Goal: Task Accomplishment & Management: Use online tool/utility

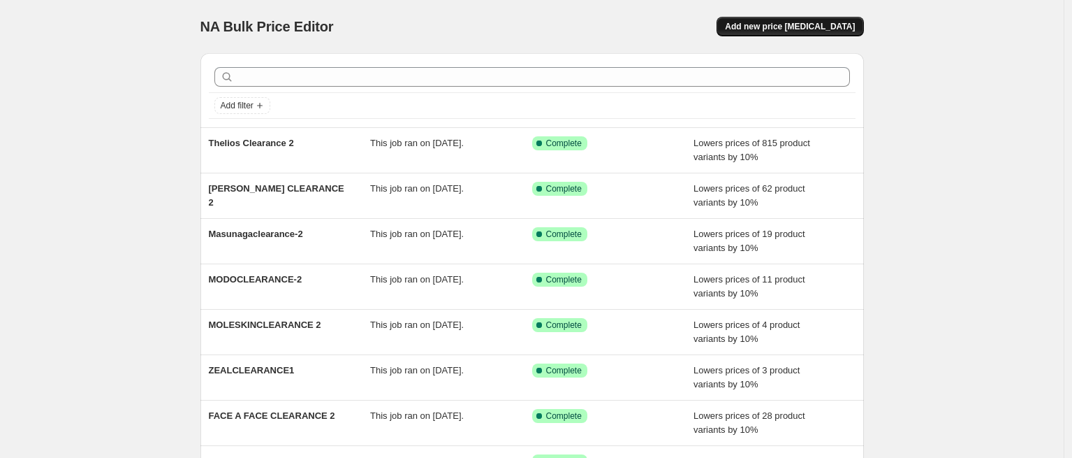
click at [829, 28] on span "Add new price [MEDICAL_DATA]" at bounding box center [790, 26] width 130 height 11
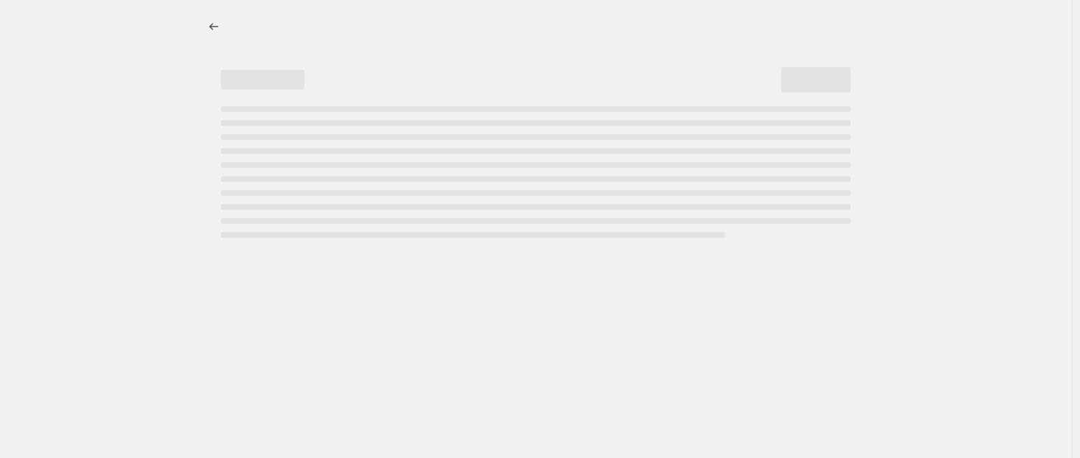
select select "percentage"
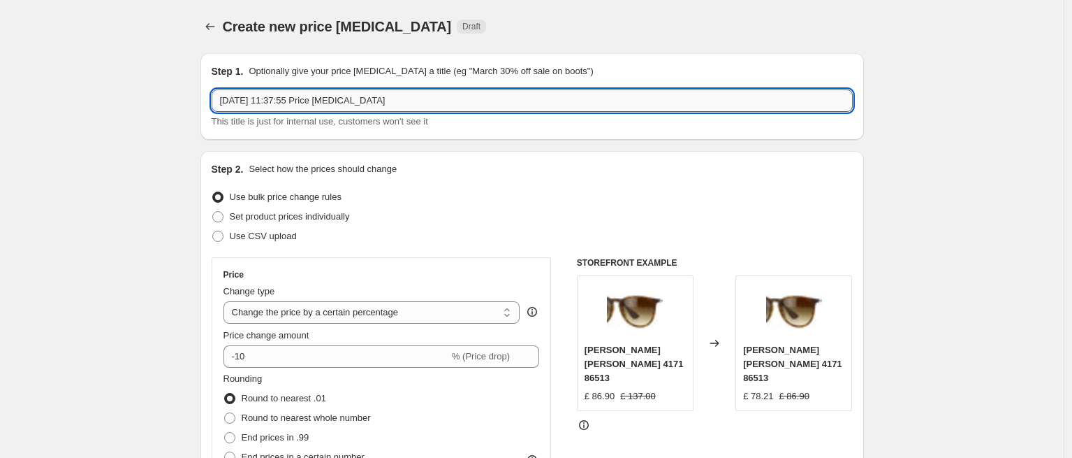
click at [370, 108] on input "[DATE] 11:37:55 Price [MEDICAL_DATA]" at bounding box center [532, 100] width 641 height 22
drag, startPoint x: 432, startPoint y: 105, endPoint x: 170, endPoint y: 60, distance: 265.2
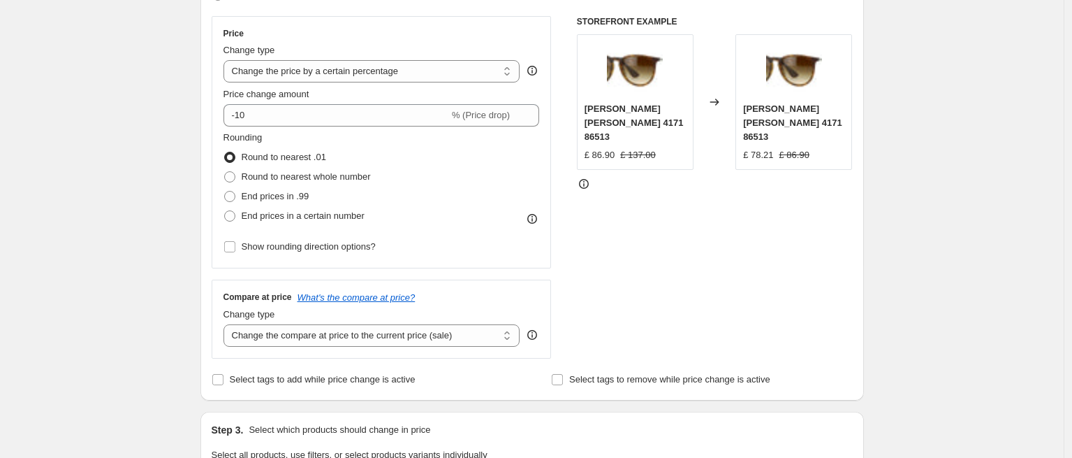
scroll to position [240, 0]
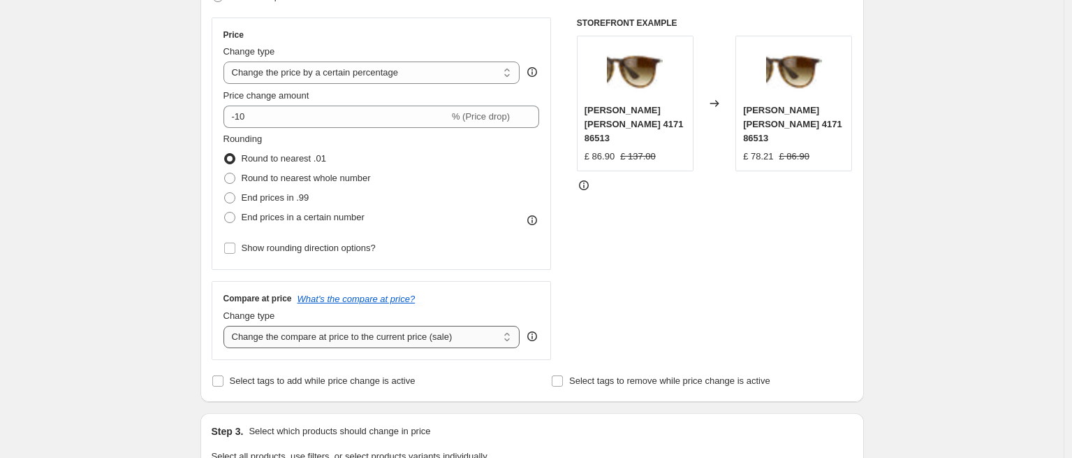
type input "Serengeti Clearance 2"
click at [405, 342] on select "Change the compare at price to the current price (sale) Change the compare at p…" at bounding box center [372, 337] width 297 height 22
click at [361, 330] on select "Change the compare at price to the current price (sale) Change the compare at p…" at bounding box center [372, 337] width 297 height 22
select select "no_change"
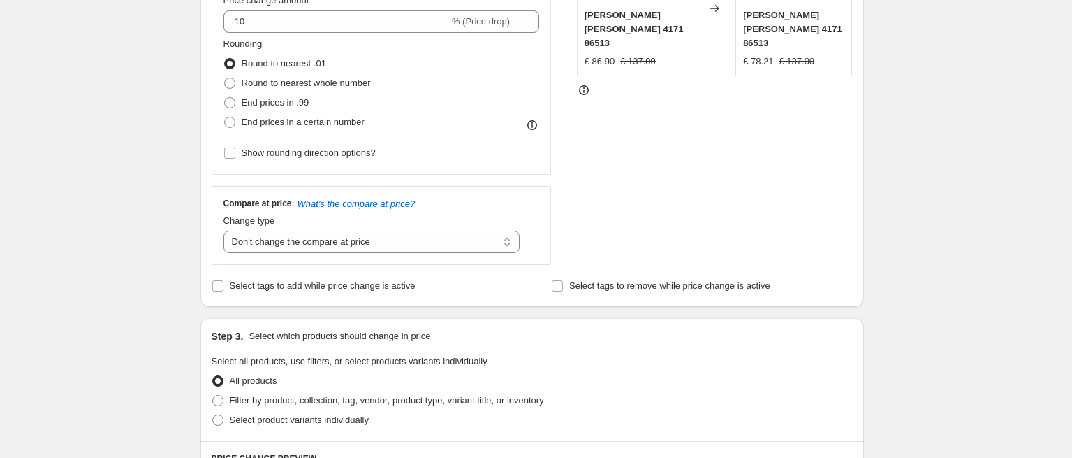
scroll to position [452, 0]
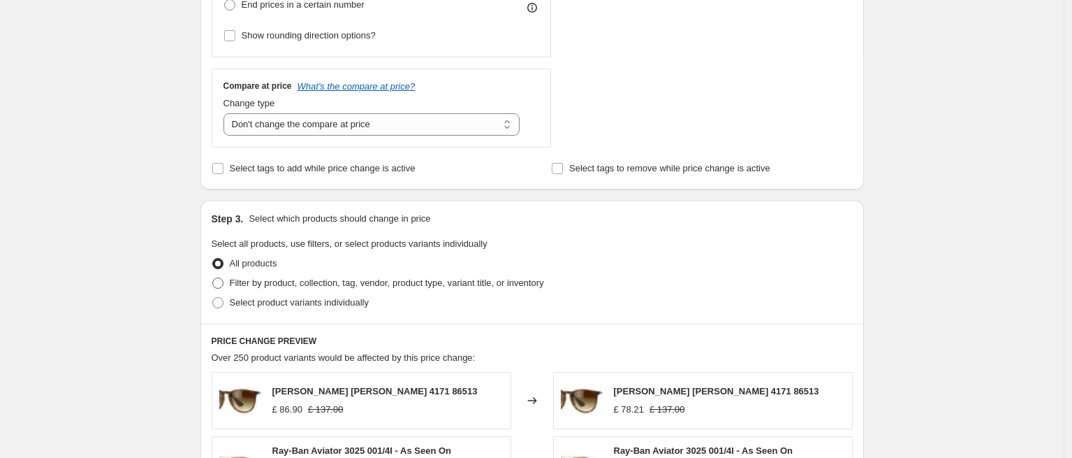
click at [388, 284] on span "Filter by product, collection, tag, vendor, product type, variant title, or inv…" at bounding box center [387, 282] width 314 height 10
click at [213, 278] on input "Filter by product, collection, tag, vendor, product type, variant title, or inv…" at bounding box center [212, 277] width 1 height 1
radio input "true"
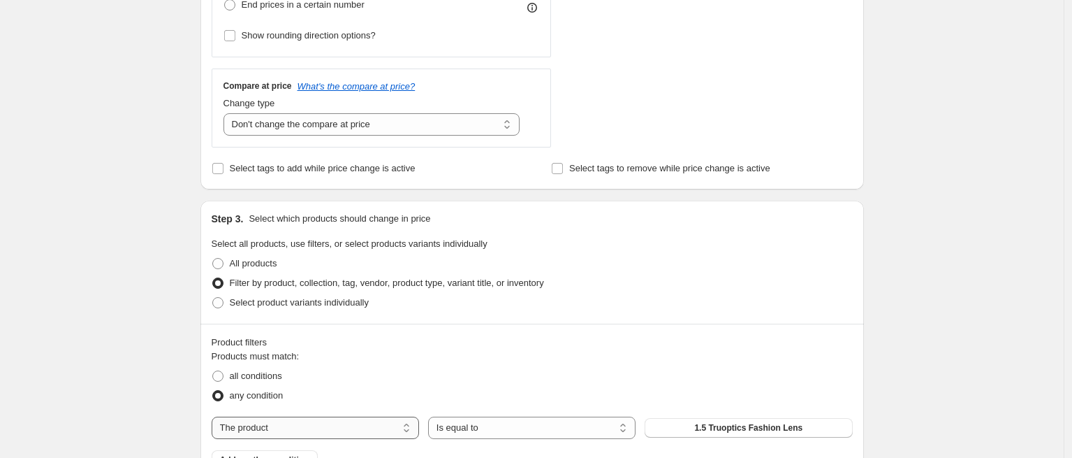
click at [328, 424] on select "The product The product's collection The product's tag The product's vendor The…" at bounding box center [315, 427] width 207 height 22
select select "tag"
click at [745, 425] on span "(G)I-DLE" at bounding box center [748, 427] width 34 height 11
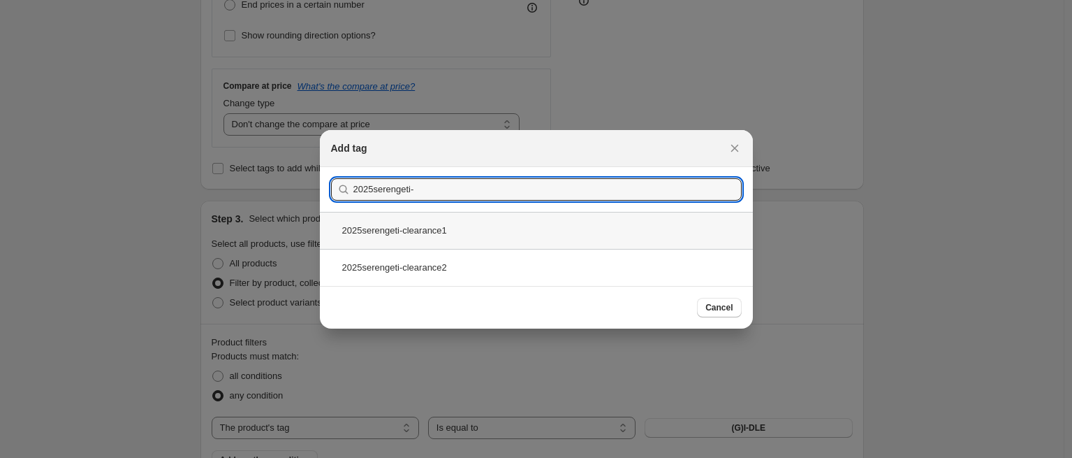
type input "2025serengeti-"
click at [401, 247] on div "2025serengeti-clearance1" at bounding box center [536, 230] width 433 height 37
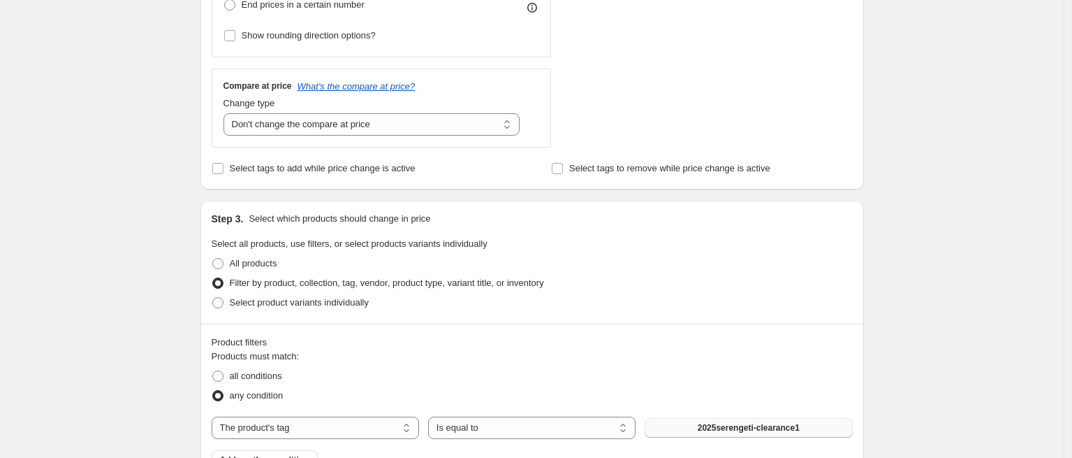
click at [822, 427] on button "2025serengeti-clearance1" at bounding box center [748, 428] width 207 height 20
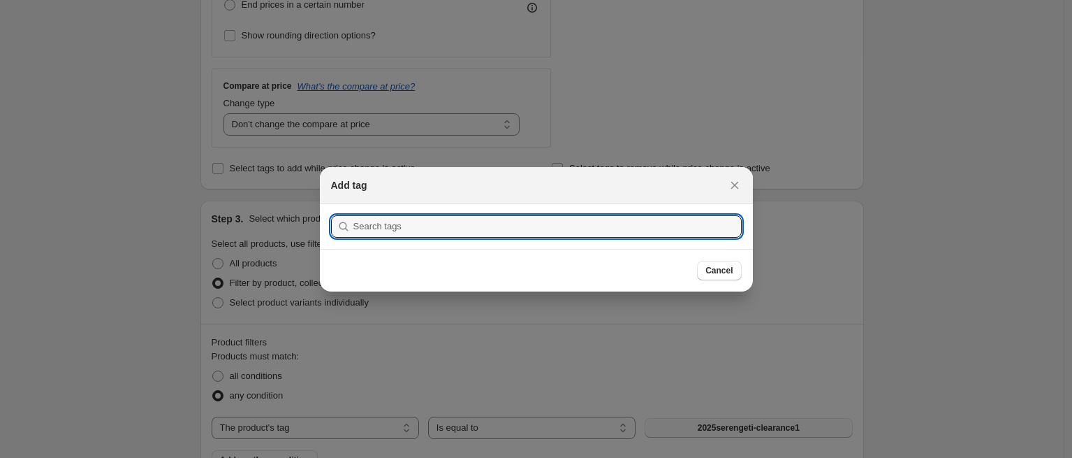
scroll to position [0, 0]
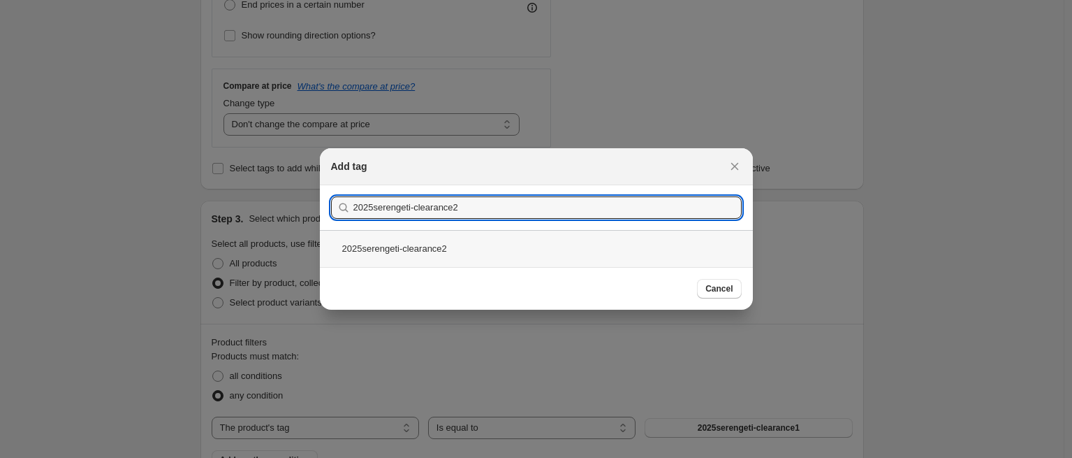
type input "2025serengeti-clearance2"
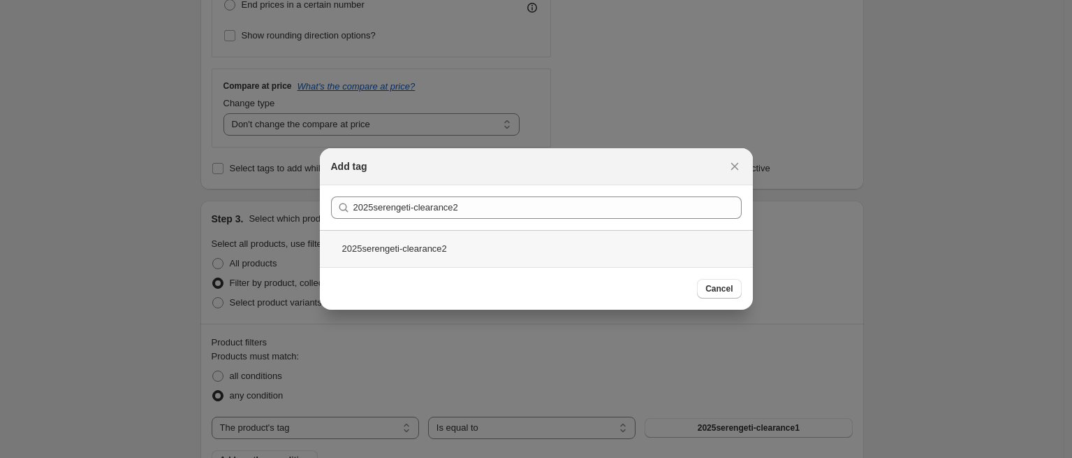
click at [437, 245] on div "2025serengeti-clearance2" at bounding box center [536, 248] width 433 height 37
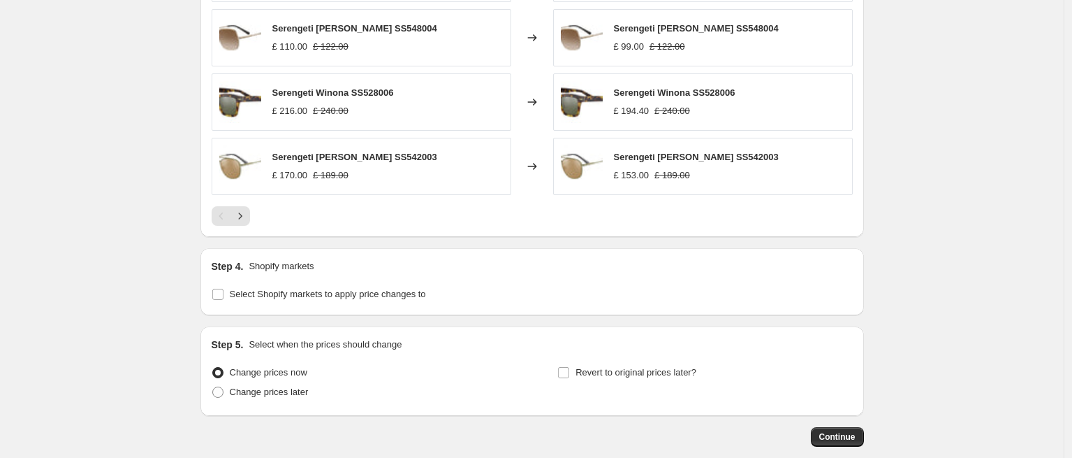
scroll to position [1174, 0]
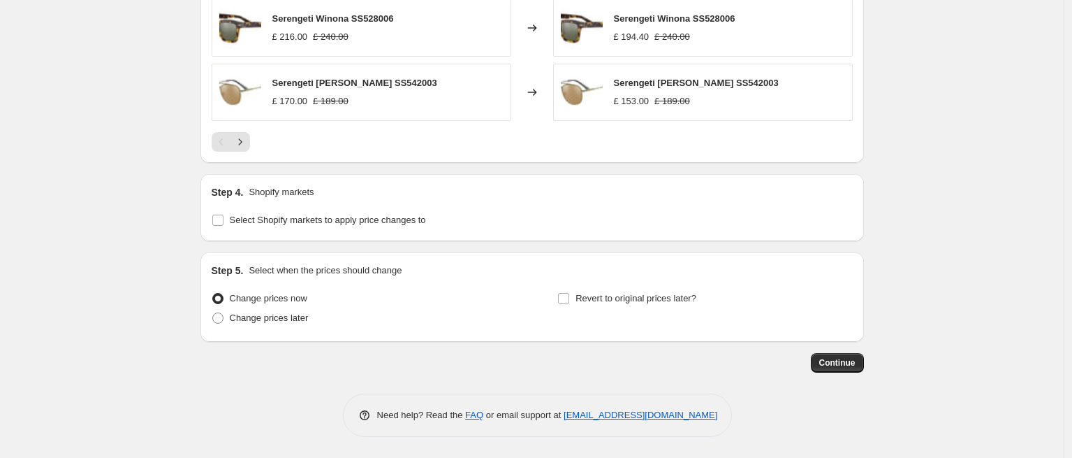
click at [856, 367] on span "Continue" at bounding box center [837, 362] width 36 height 11
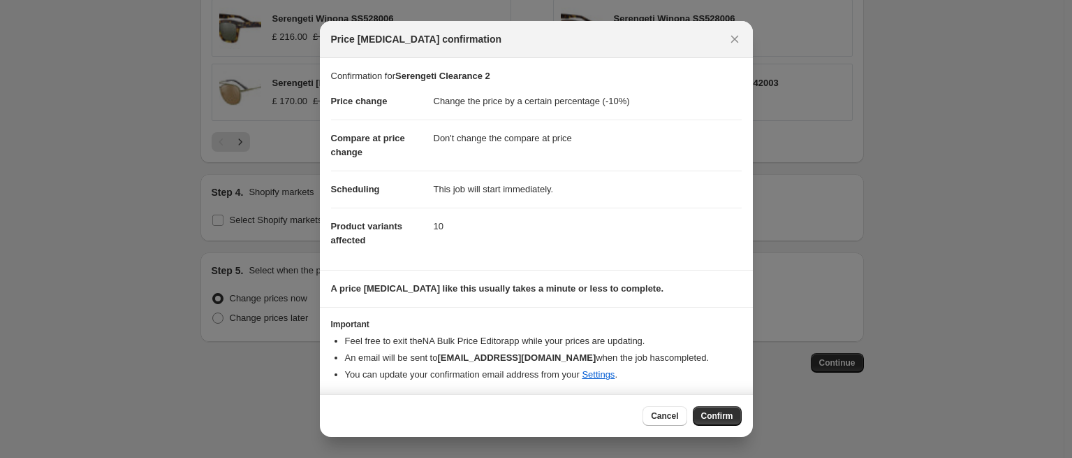
scroll to position [1, 0]
click at [730, 416] on span "Confirm" at bounding box center [717, 415] width 32 height 11
type input "Serengeti Clearance 2"
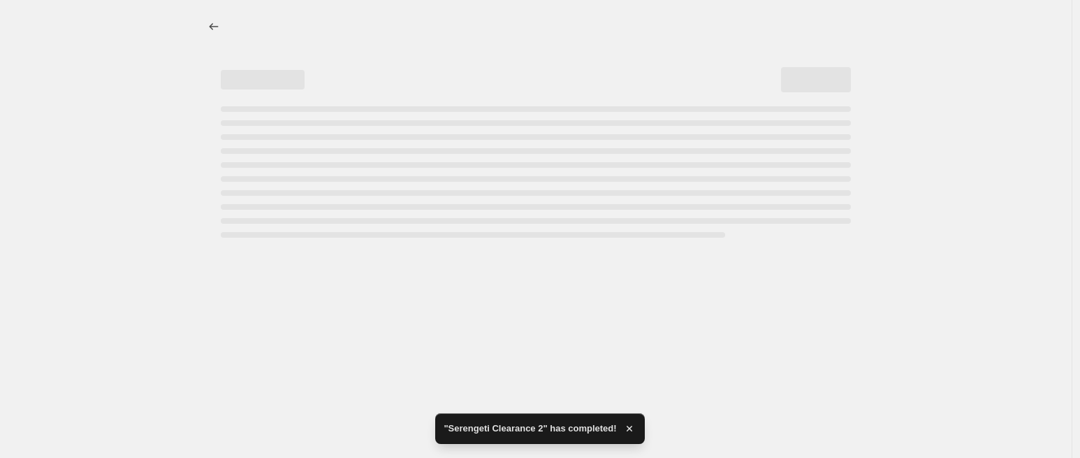
select select "percentage"
select select "no_change"
select select "tag"
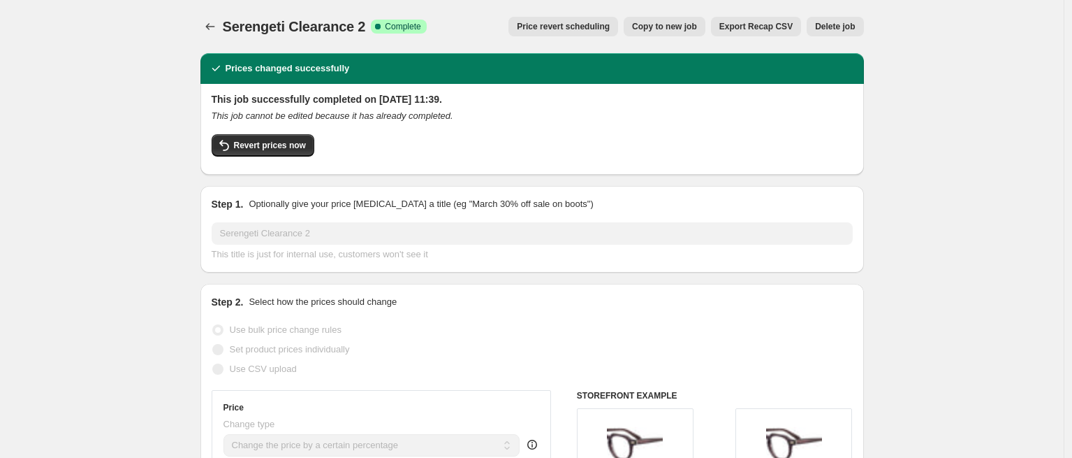
click at [223, 27] on div at bounding box center [212, 27] width 22 height 20
click at [220, 24] on button "Price change jobs" at bounding box center [211, 27] width 20 height 20
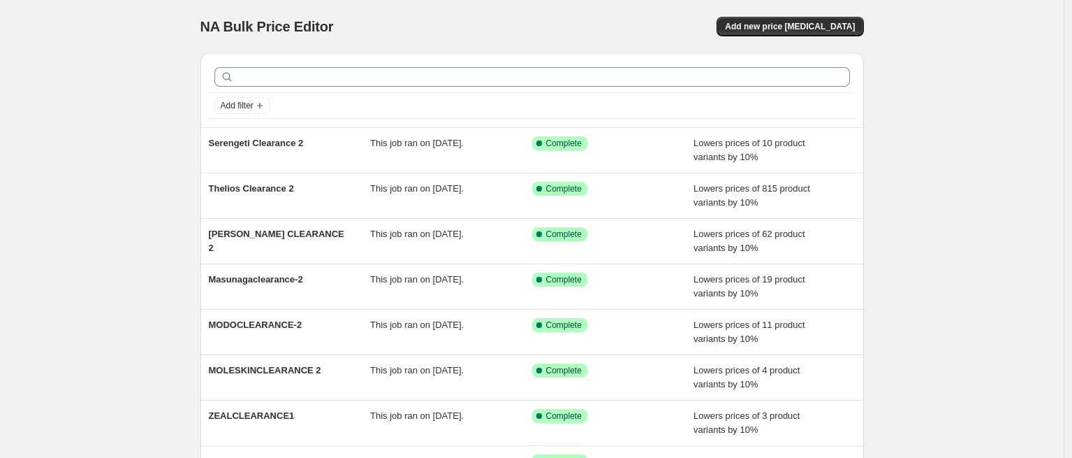
click at [817, 15] on div "NA Bulk Price Editor. This page is ready NA Bulk Price Editor Add new price [ME…" at bounding box center [533, 26] width 664 height 53
click at [815, 22] on span "Add new price [MEDICAL_DATA]" at bounding box center [790, 26] width 130 height 11
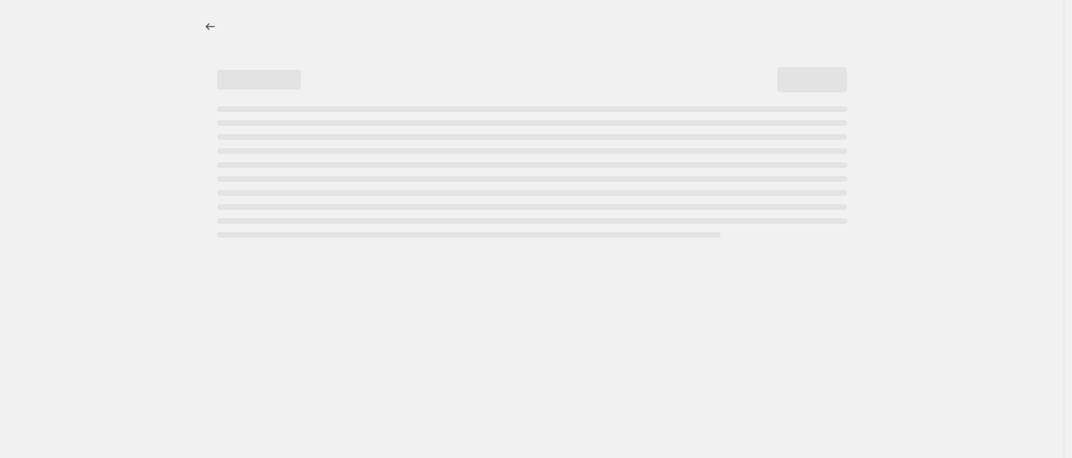
select select "percentage"
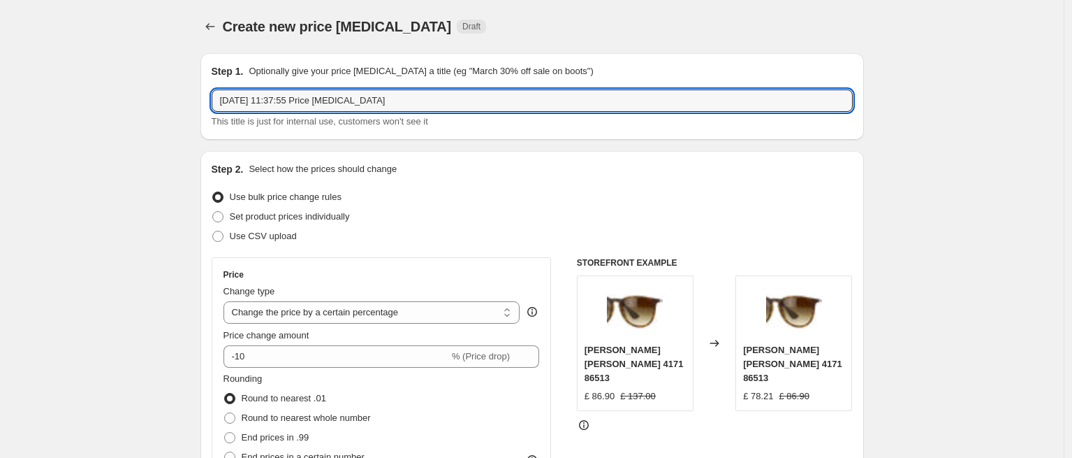
drag, startPoint x: 409, startPoint y: 92, endPoint x: 215, endPoint y: 64, distance: 196.2
click at [215, 64] on div "Step 1. Optionally give your price [MEDICAL_DATA] a title (eg "March 30% off sa…" at bounding box center [532, 96] width 641 height 64
drag, startPoint x: 430, startPoint y: 96, endPoint x: 91, endPoint y: 96, distance: 339.5
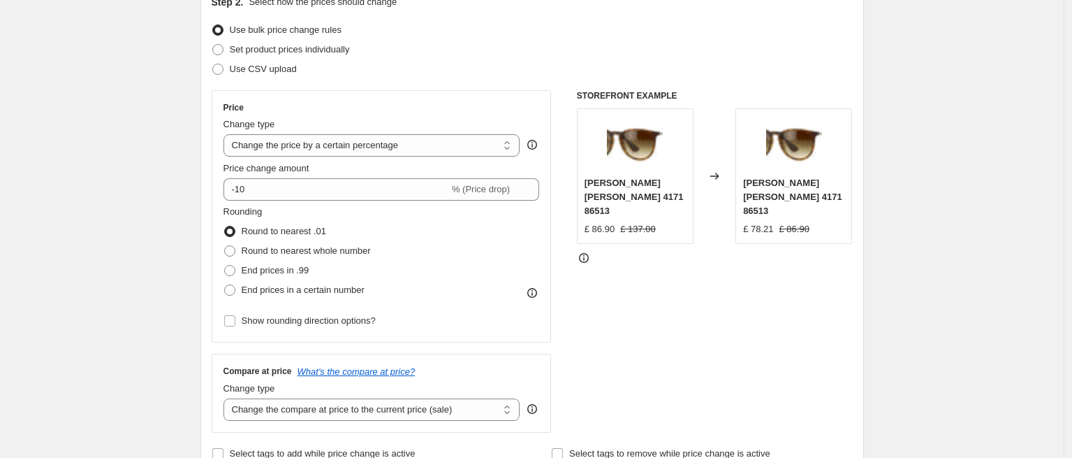
scroll to position [283, 0]
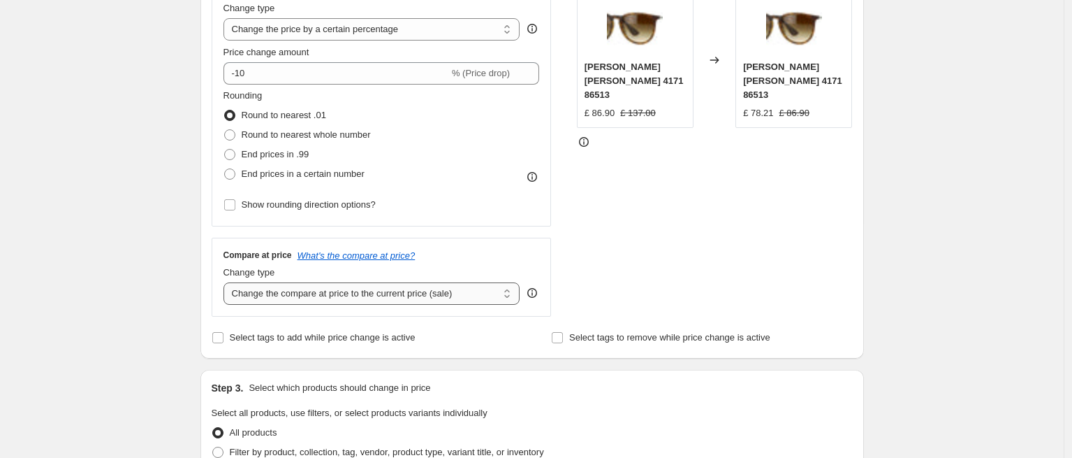
type input "Prodesign Clearance 2"
click at [442, 296] on select "Change the compare at price to the current price (sale) Change the compare at p…" at bounding box center [372, 293] width 297 height 22
select select "no_change"
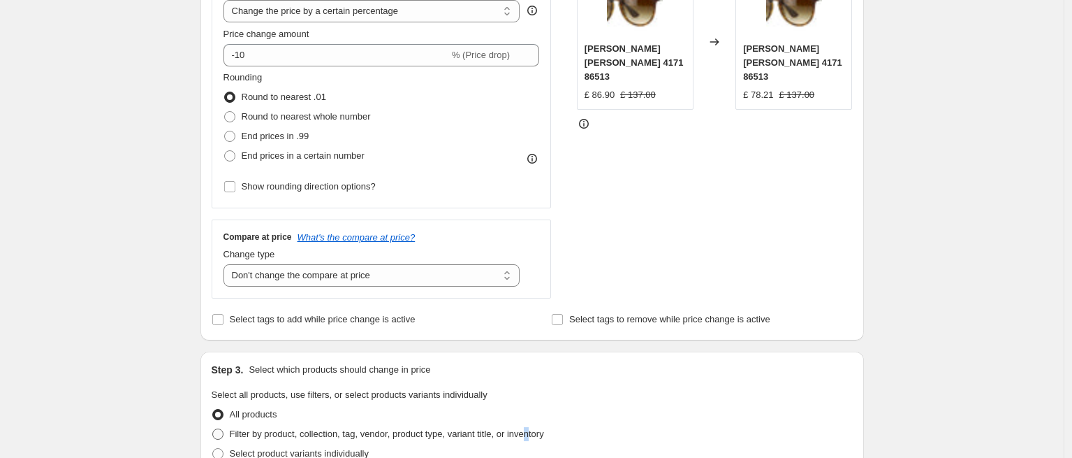
click at [544, 430] on span "Filter by product, collection, tag, vendor, product type, variant title, or inv…" at bounding box center [387, 433] width 314 height 10
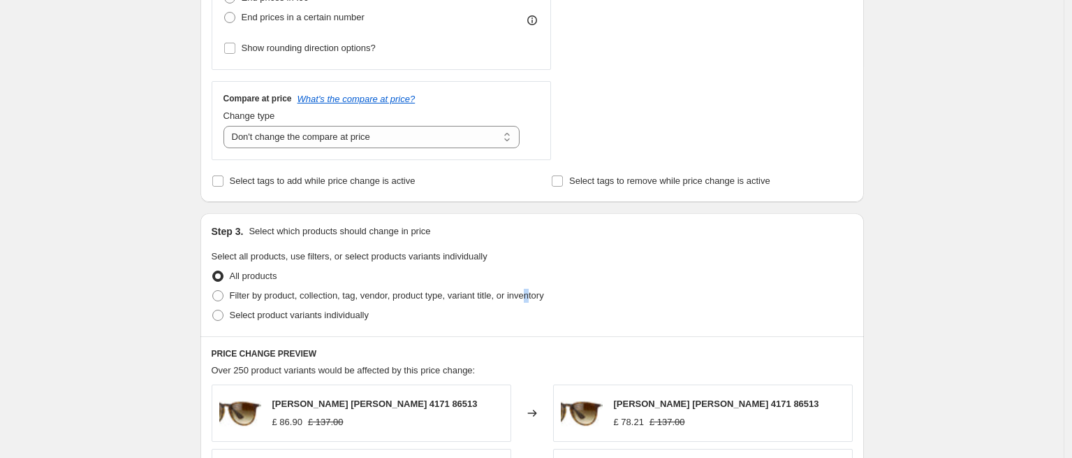
scroll to position [504, 0]
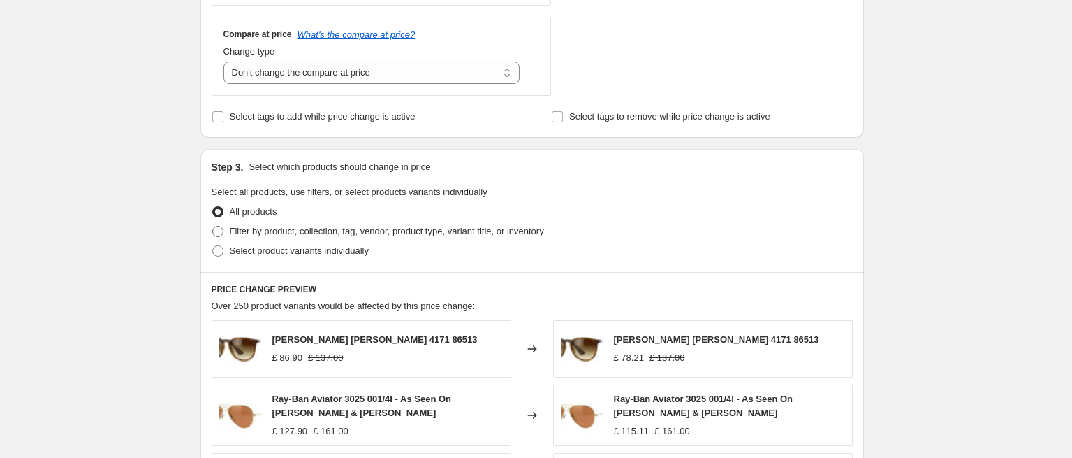
click at [428, 230] on span "Filter by product, collection, tag, vendor, product type, variant title, or inv…" at bounding box center [387, 231] width 314 height 10
click at [213, 226] on input "Filter by product, collection, tag, vendor, product type, variant title, or inv…" at bounding box center [212, 226] width 1 height 1
radio input "true"
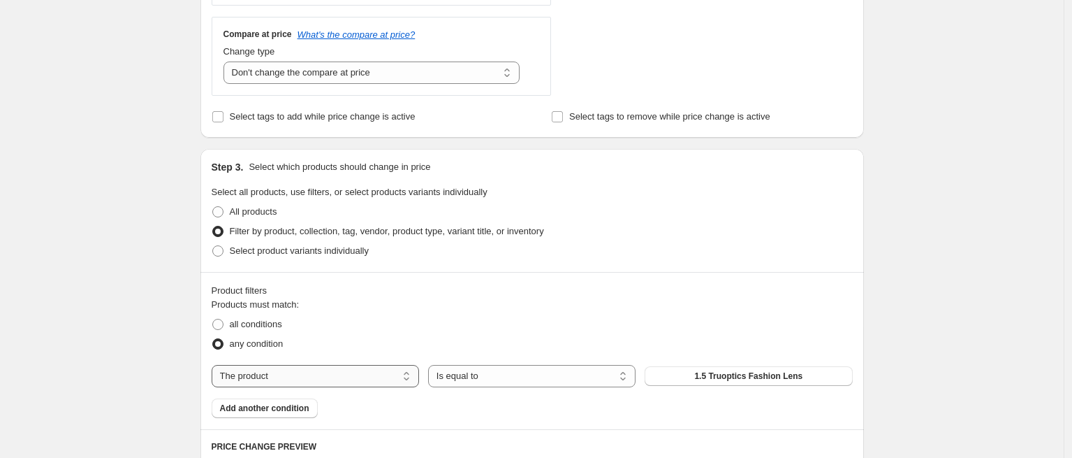
click at [333, 367] on select "The product The product's collection The product's tag The product's vendor The…" at bounding box center [315, 376] width 207 height 22
select select "tag"
click at [761, 374] on span "(G)I-DLE" at bounding box center [748, 375] width 34 height 11
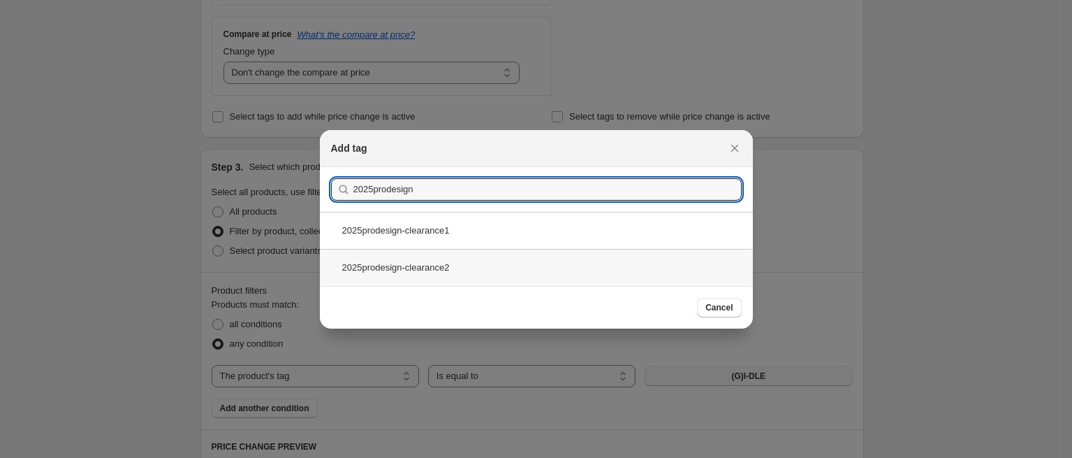
type input "2025prodesign"
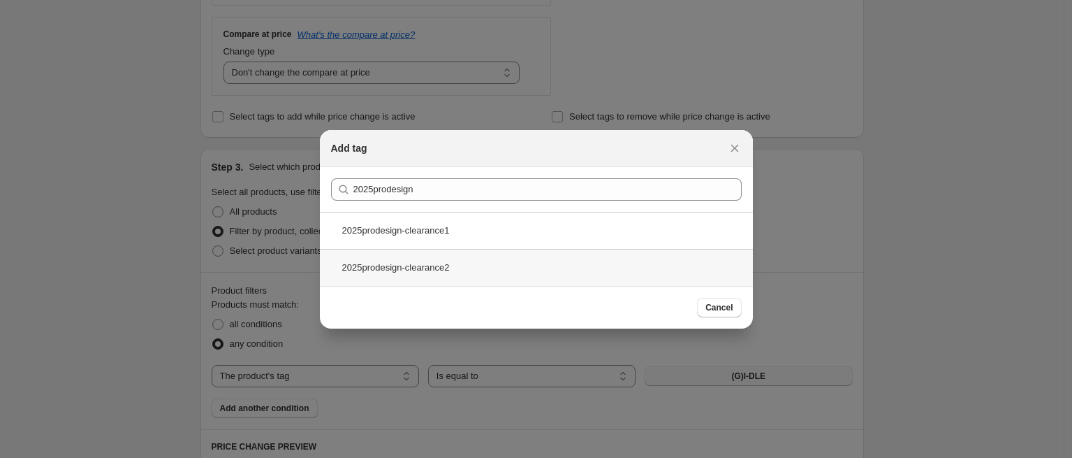
click at [472, 263] on div "2025prodesign-clearance2" at bounding box center [536, 267] width 433 height 37
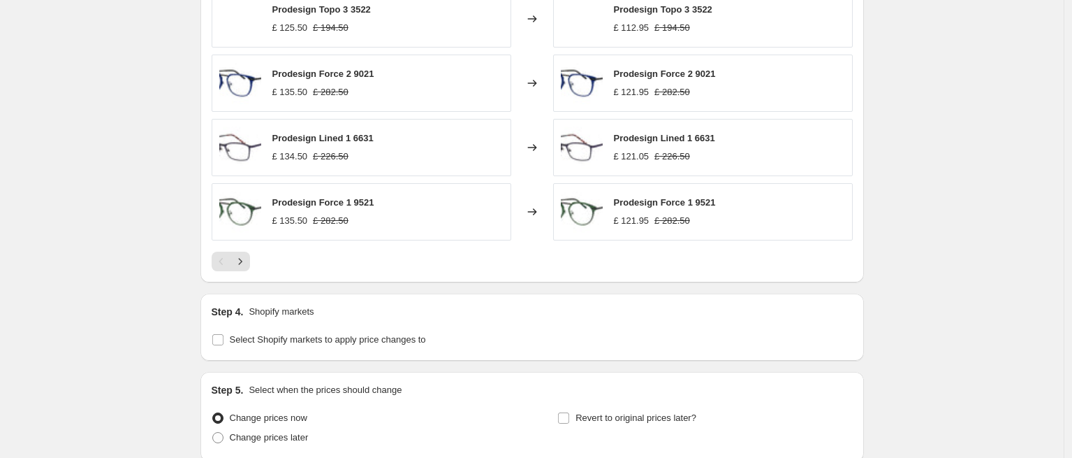
scroll to position [1174, 0]
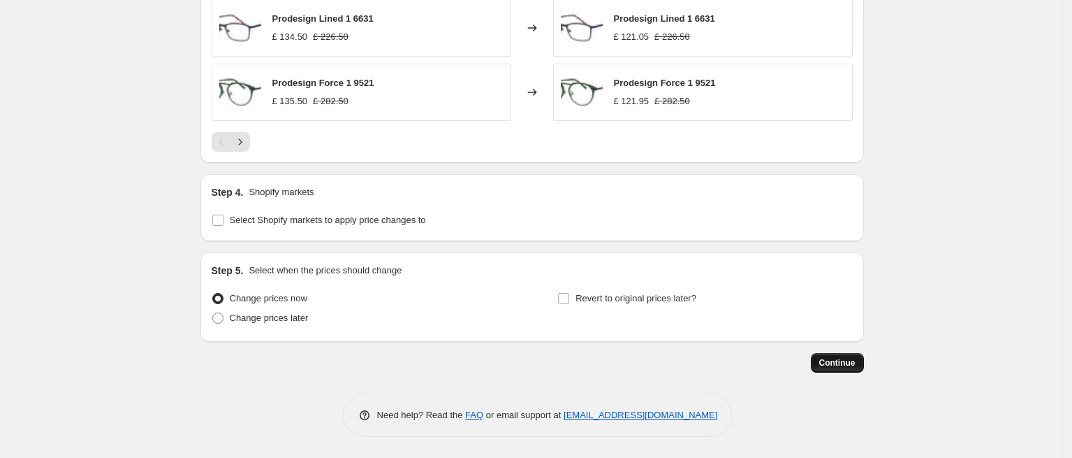
click at [826, 366] on span "Continue" at bounding box center [837, 362] width 36 height 11
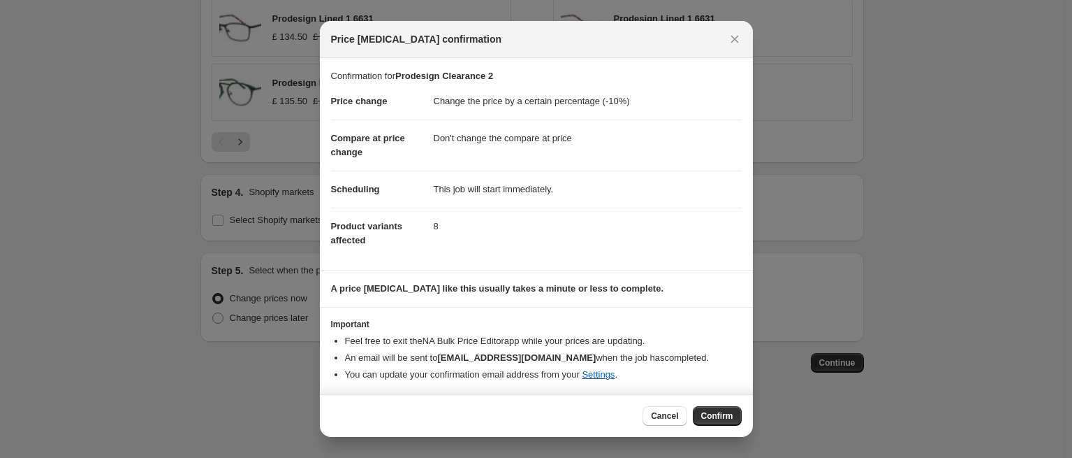
scroll to position [1, 0]
click at [714, 418] on span "Confirm" at bounding box center [717, 415] width 32 height 11
type input "Prodesign Clearance 2"
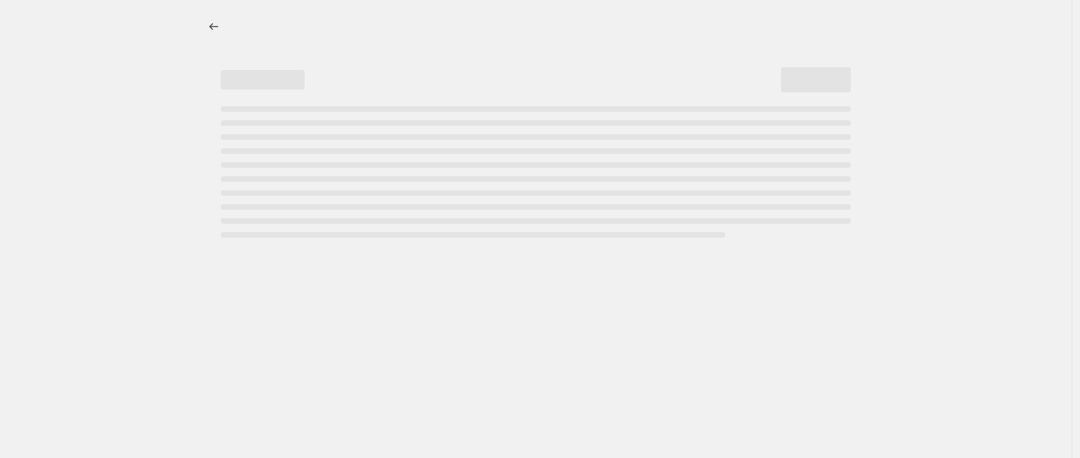
select select "percentage"
select select "no_change"
select select "tag"
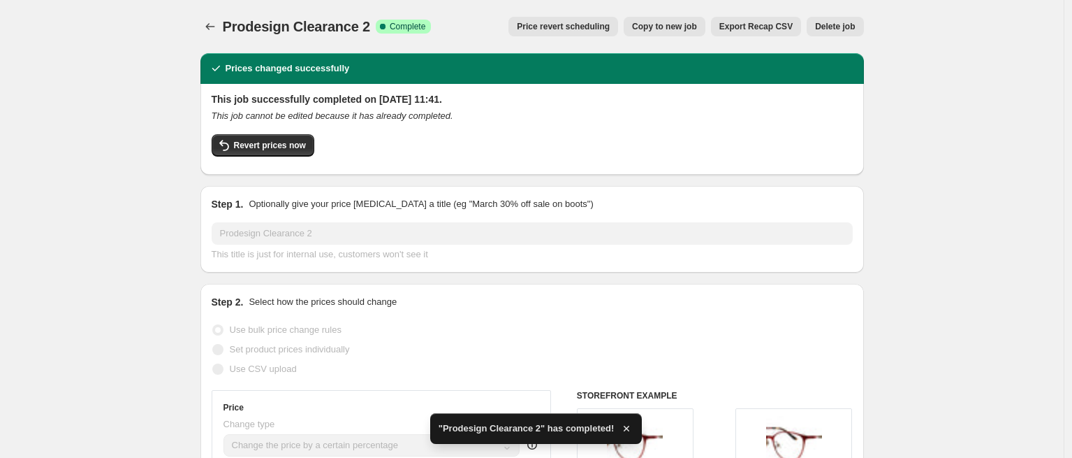
click at [227, 29] on span "Prodesign Clearance 2" at bounding box center [296, 26] width 147 height 15
click at [215, 25] on icon "Price change jobs" at bounding box center [210, 27] width 14 height 14
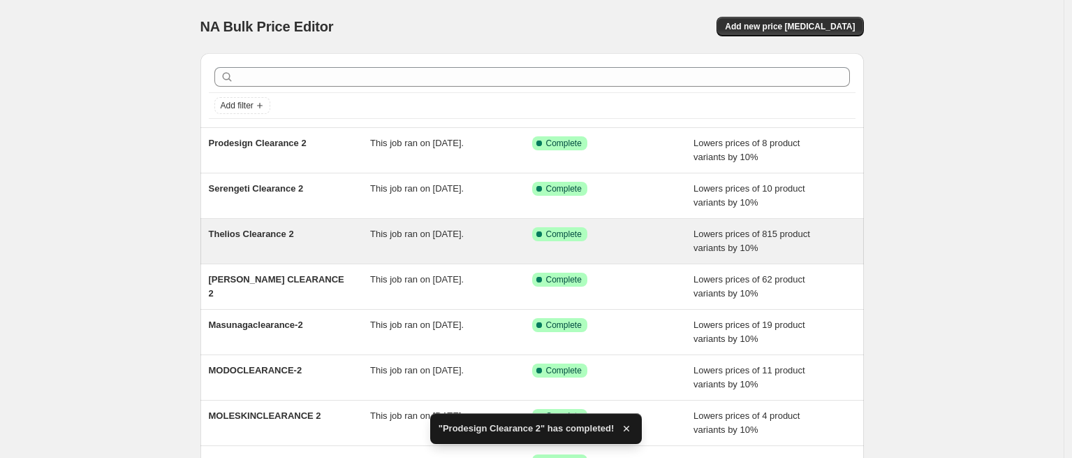
click at [279, 233] on span "Thelios Clearance 2" at bounding box center [251, 233] width 85 height 10
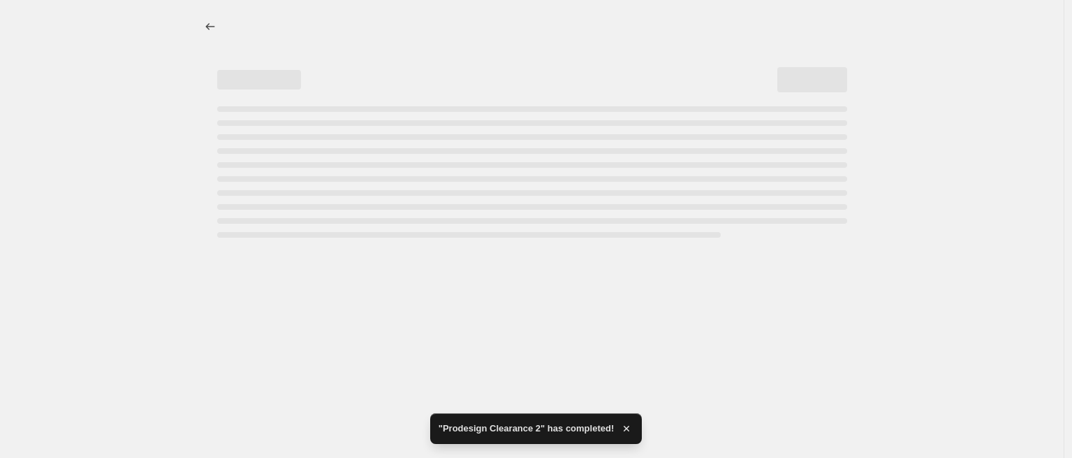
select select "percentage"
select select "no_change"
select select "tag"
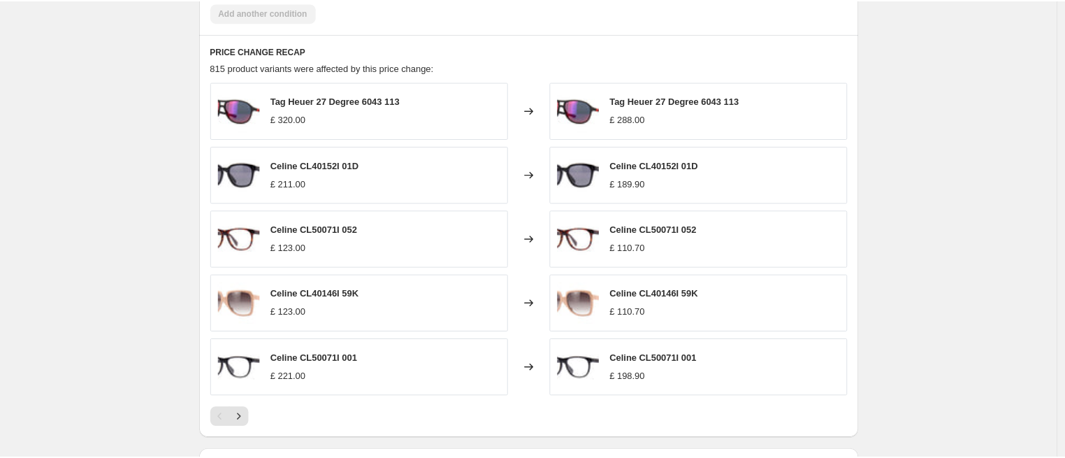
scroll to position [1041, 0]
